Goal: Information Seeking & Learning: Learn about a topic

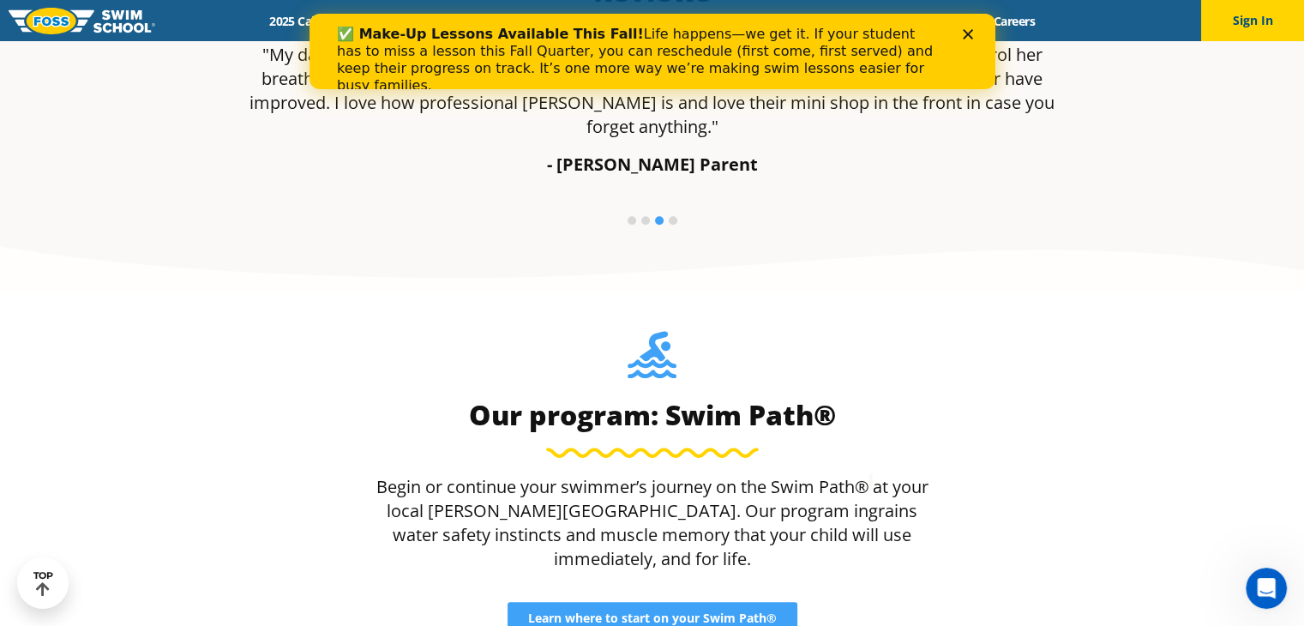
scroll to position [1411, 0]
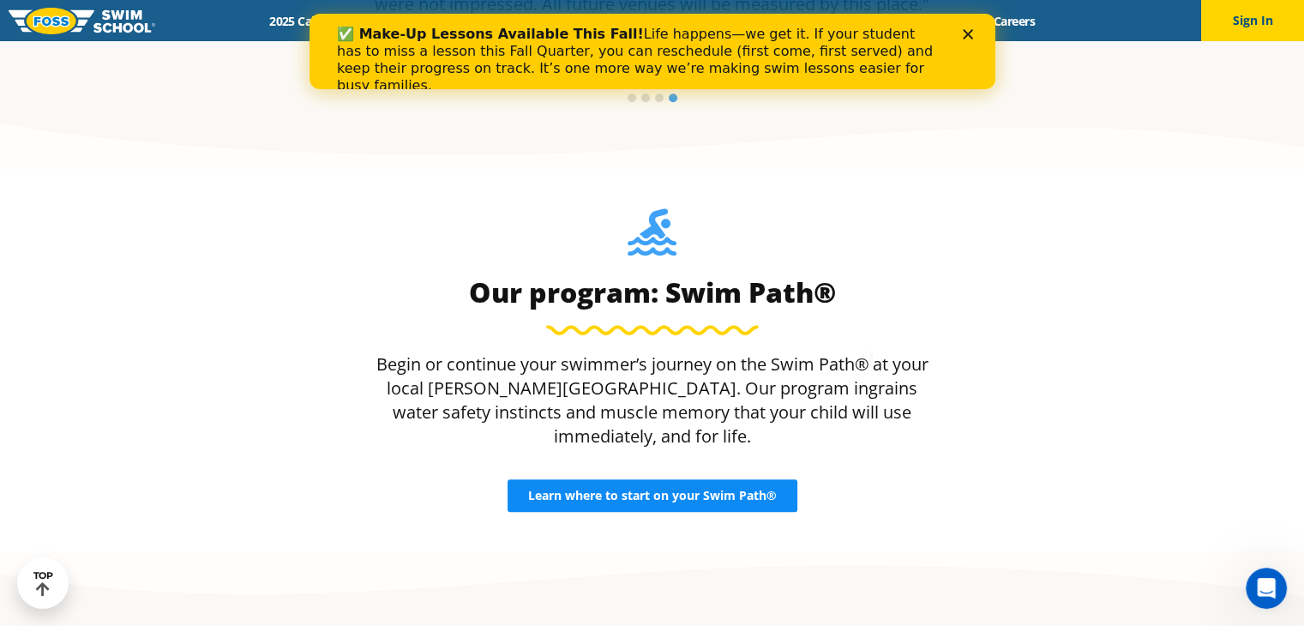
click at [624, 489] on span "Learn where to start on your Swim Path®" at bounding box center [652, 495] width 249 height 12
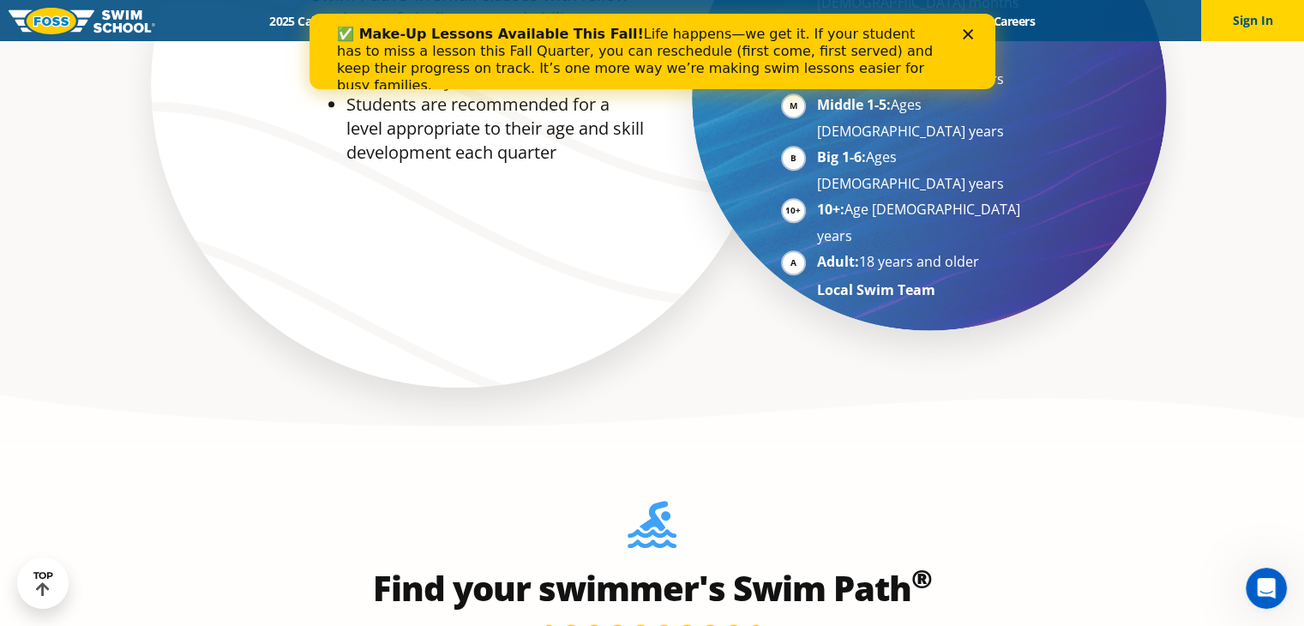
scroll to position [1387, 0]
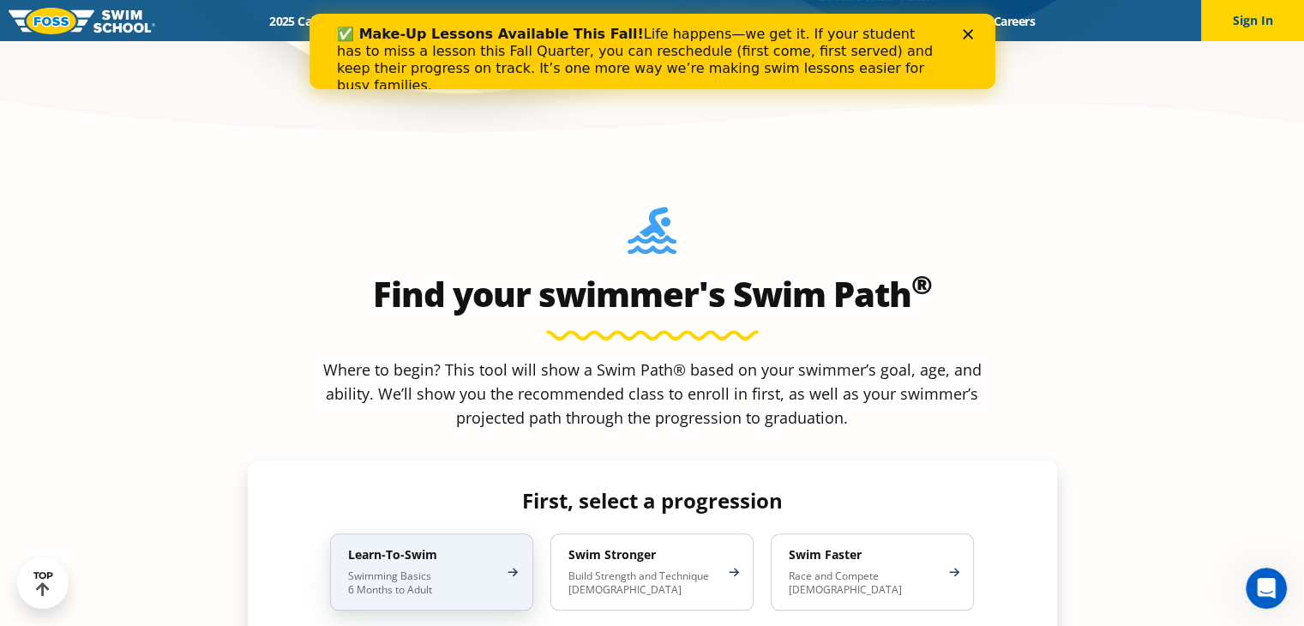
click at [432, 533] on div "Learn-To-Swim Swimming Basics 6 Months to Adult" at bounding box center [431, 571] width 203 height 77
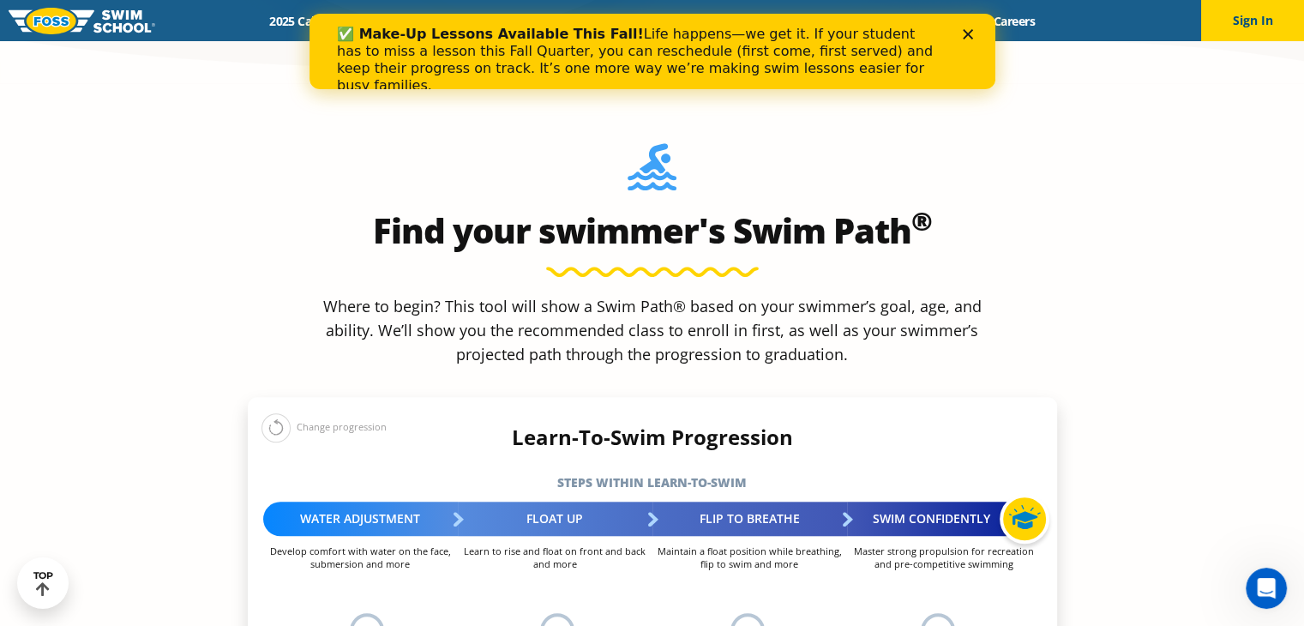
scroll to position [1550, 0]
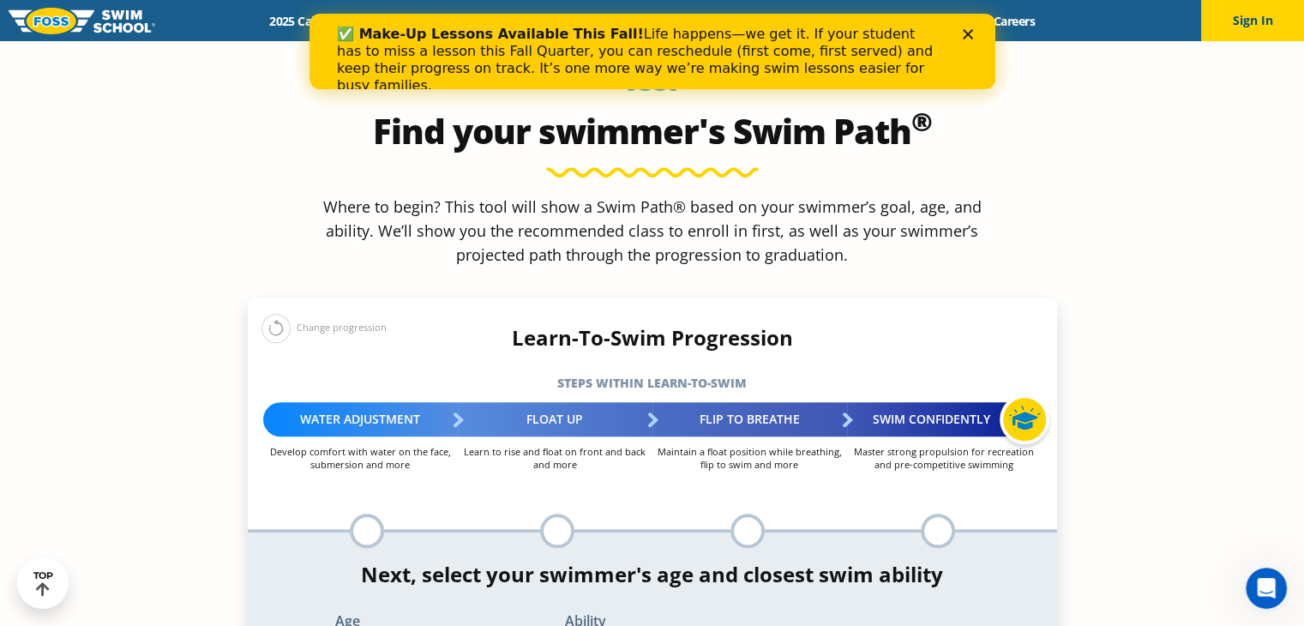
select select "12-years-"
select select "12-years--unsureor-my-swimmer-does-not-fit-within-any-of-these"
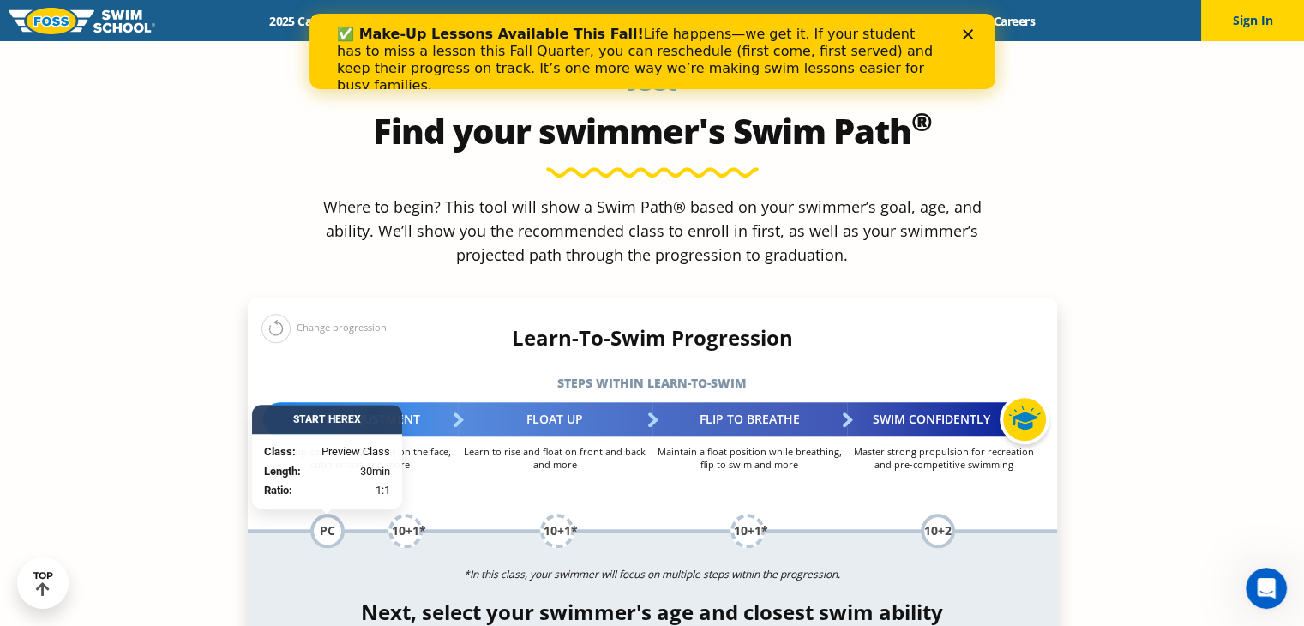
click at [393, 562] on p "*In this class, your swimmer will focus on multiple steps within the progressio…" at bounding box center [652, 574] width 809 height 24
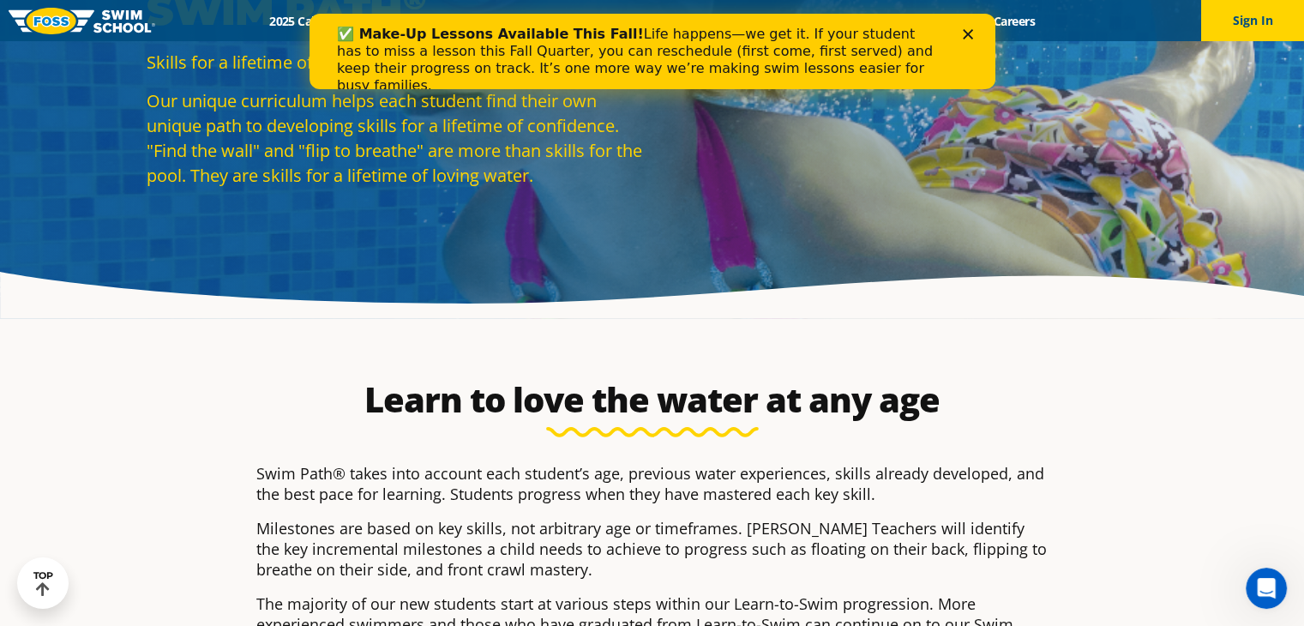
scroll to position [0, 0]
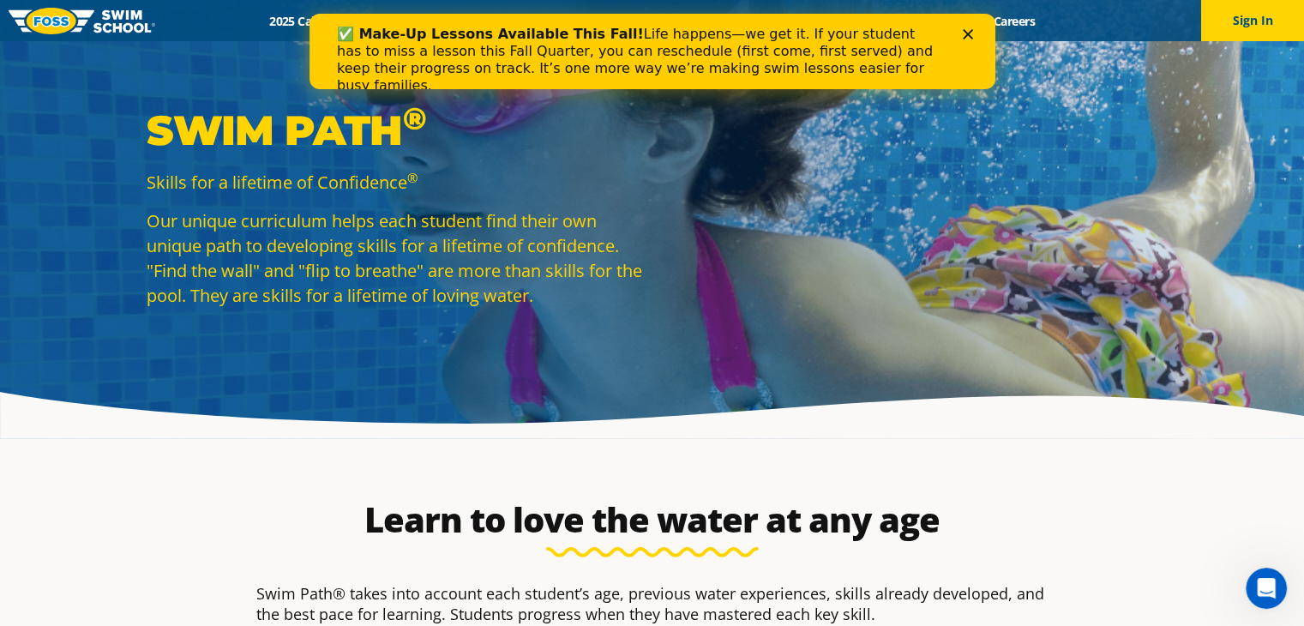
click at [962, 33] on icon "Close" at bounding box center [967, 34] width 10 height 10
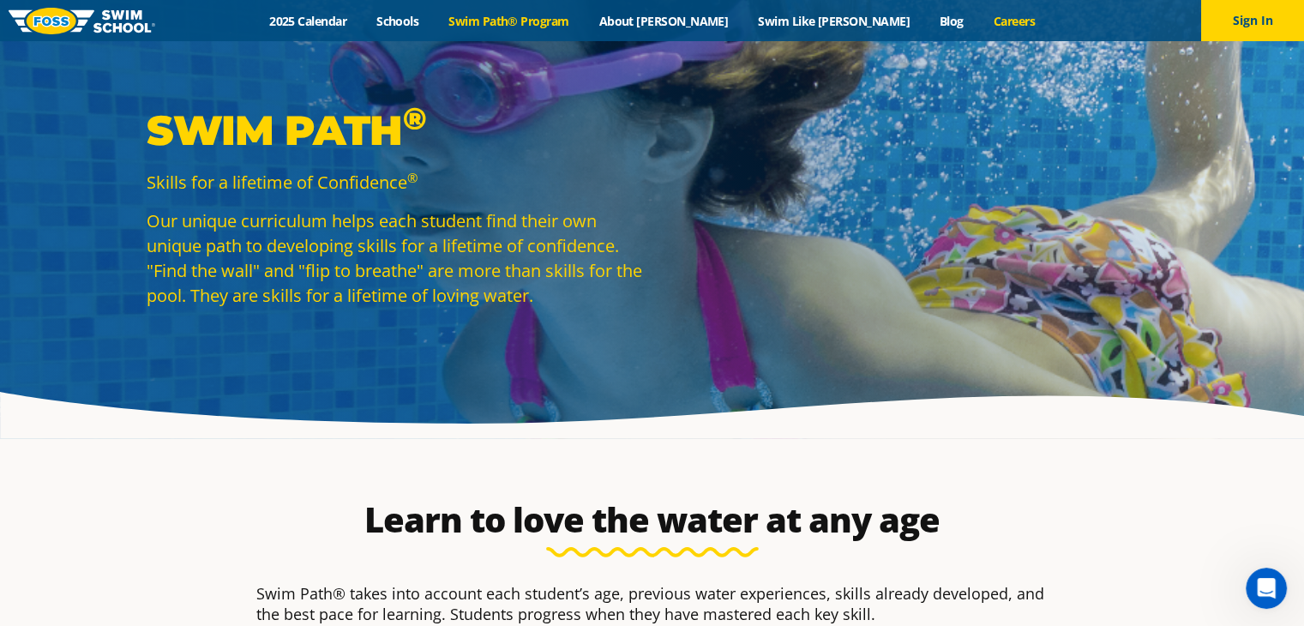
click at [978, 21] on link "Careers" at bounding box center [1013, 21] width 71 height 16
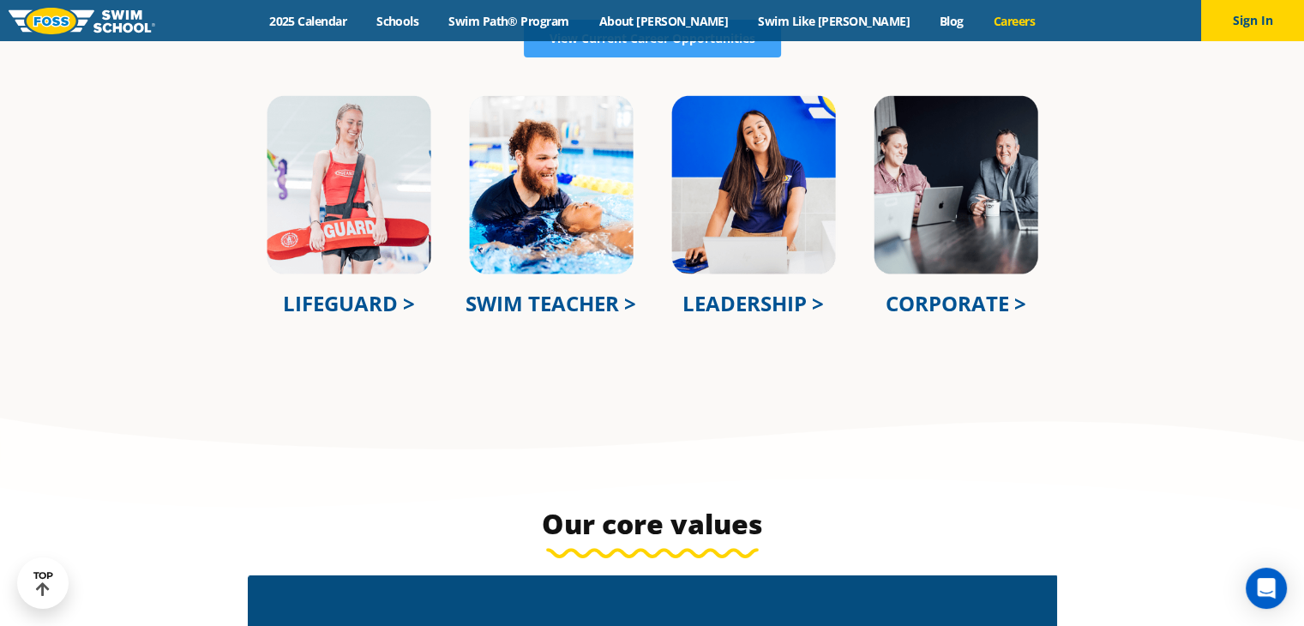
scroll to position [643, 0]
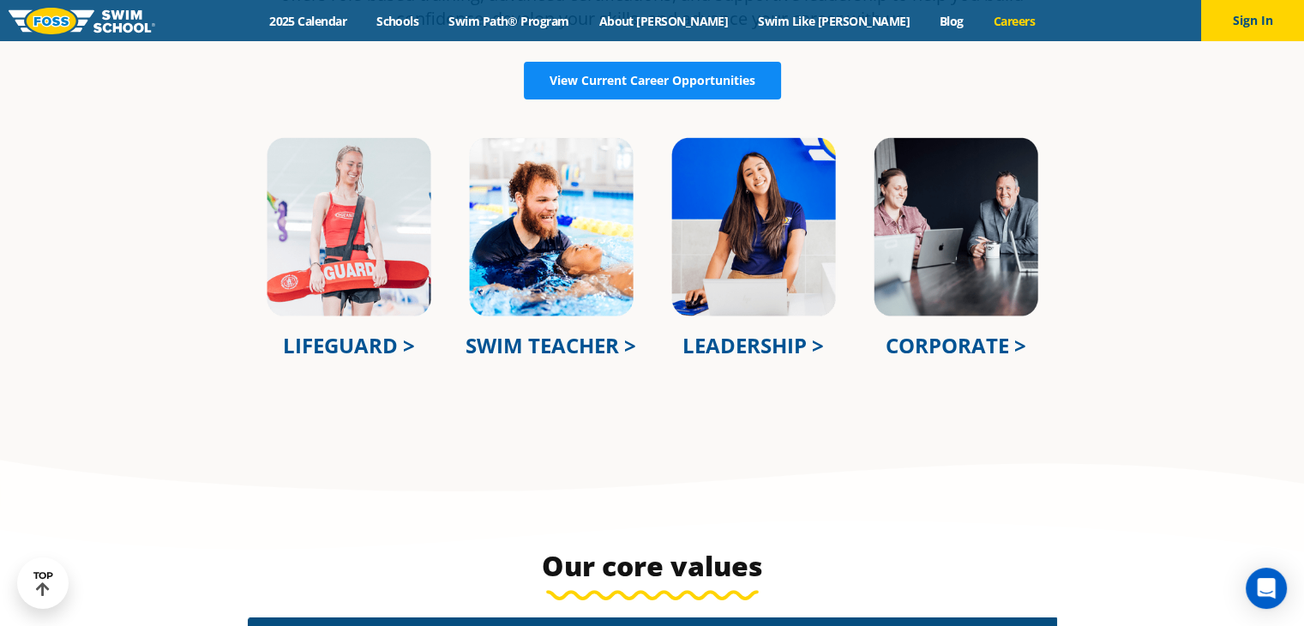
click at [698, 81] on span "View Current Career Opportunities" at bounding box center [652, 81] width 206 height 12
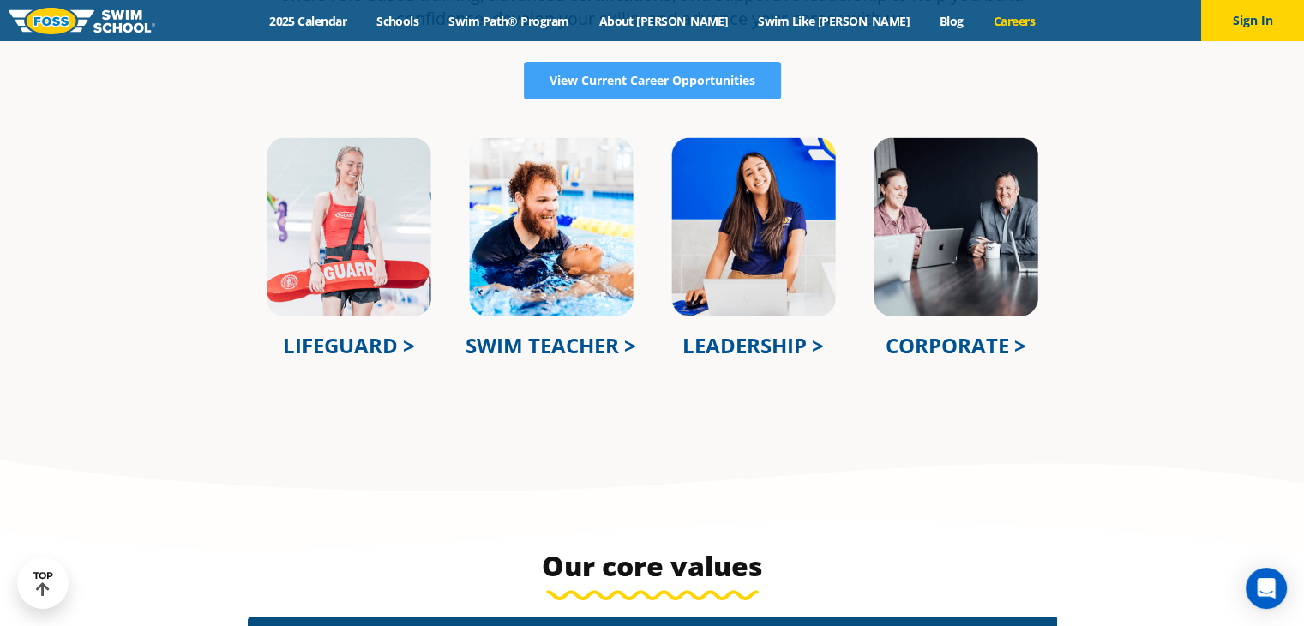
scroll to position [0, 0]
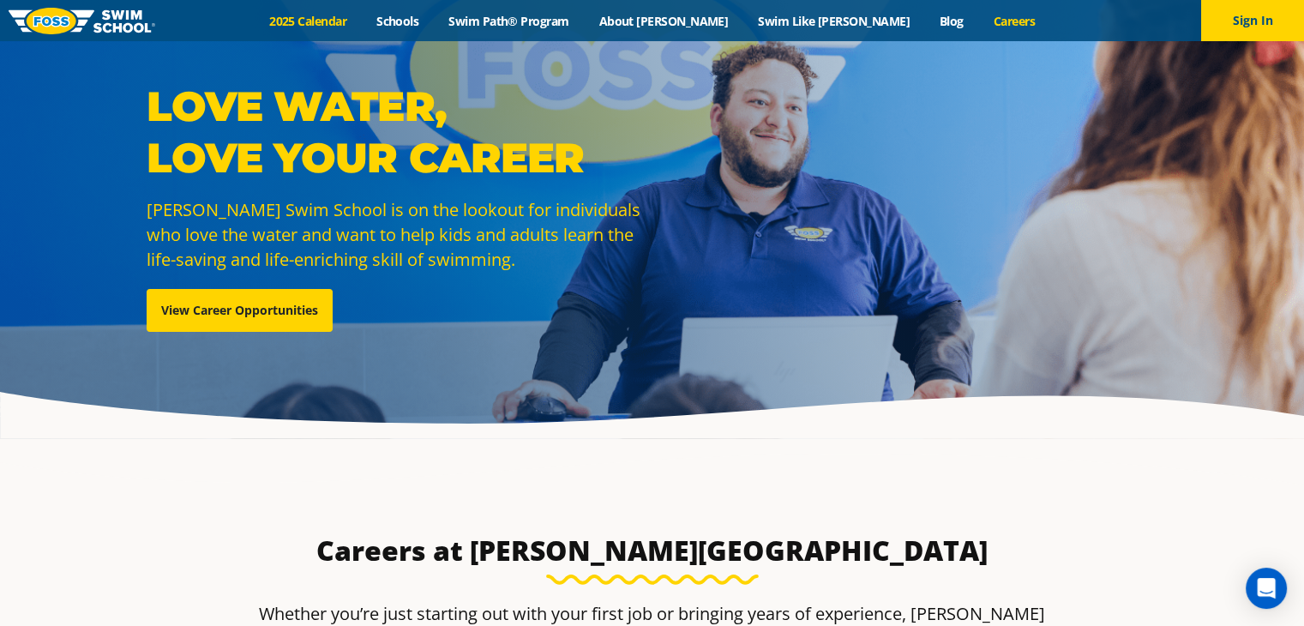
click at [362, 18] on link "2025 Calendar" at bounding box center [308, 21] width 107 height 16
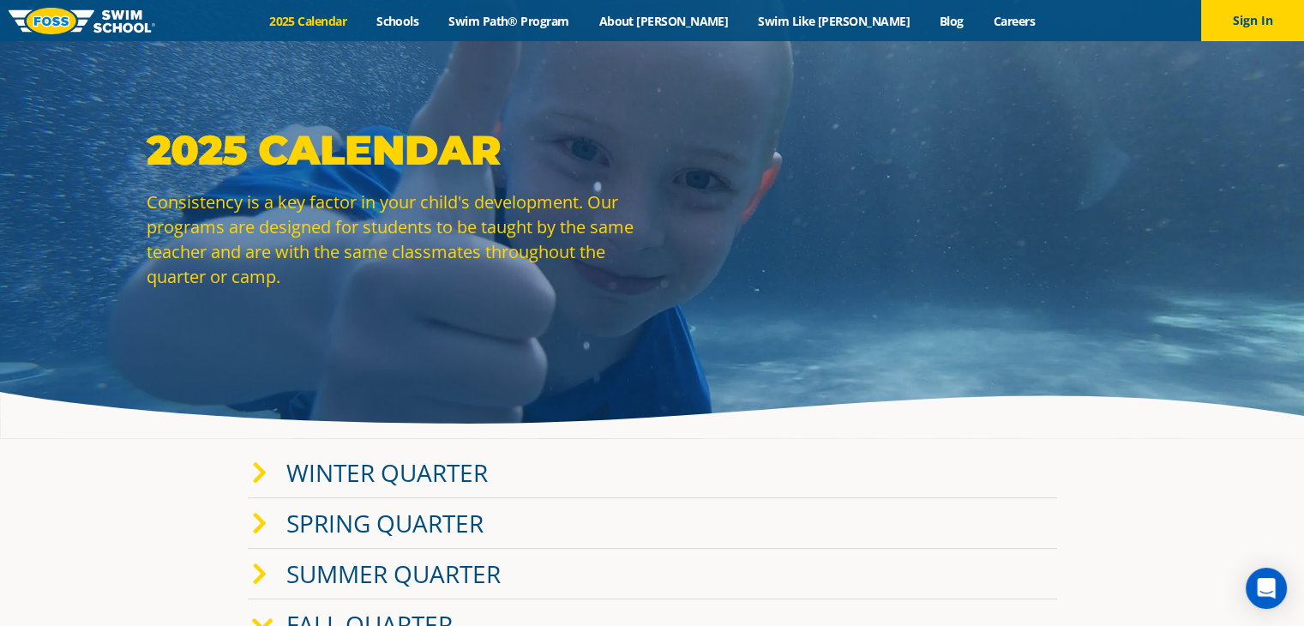
scroll to position [41, 0]
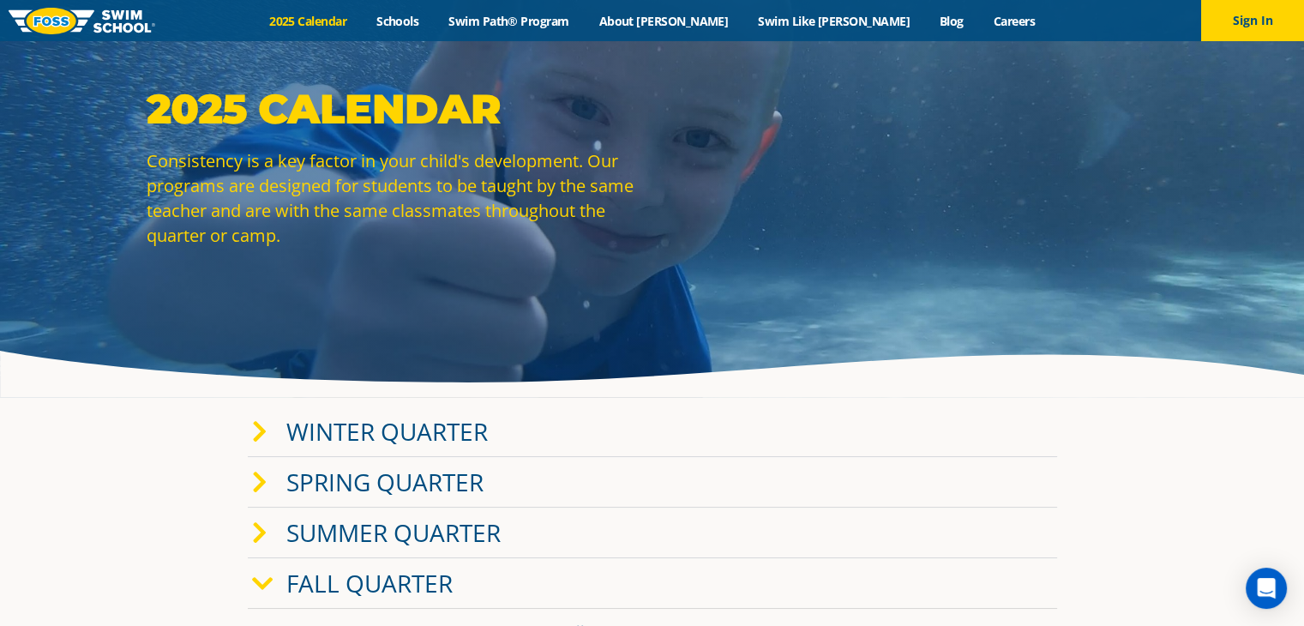
click at [370, 423] on link "Winter Quarter" at bounding box center [386, 431] width 201 height 33
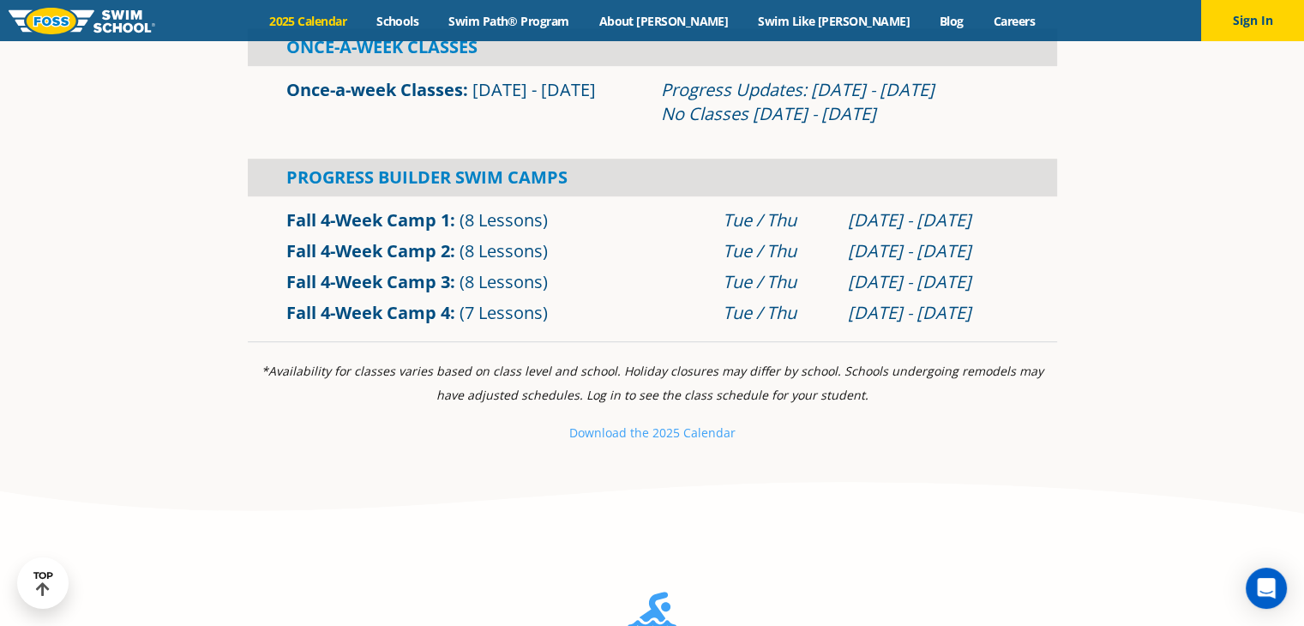
scroll to position [1010, 0]
